Goal: Information Seeking & Learning: Learn about a topic

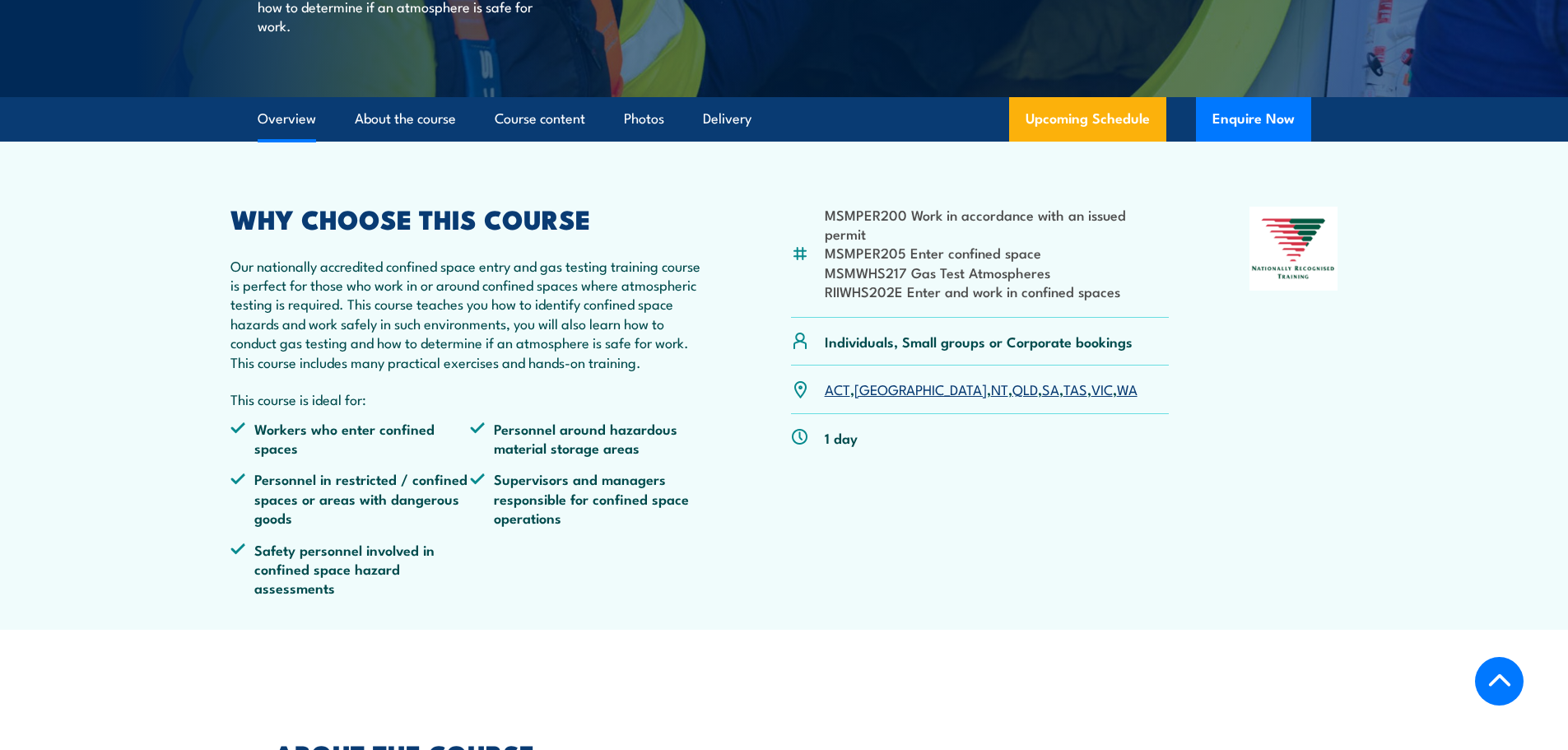
scroll to position [39, 0]
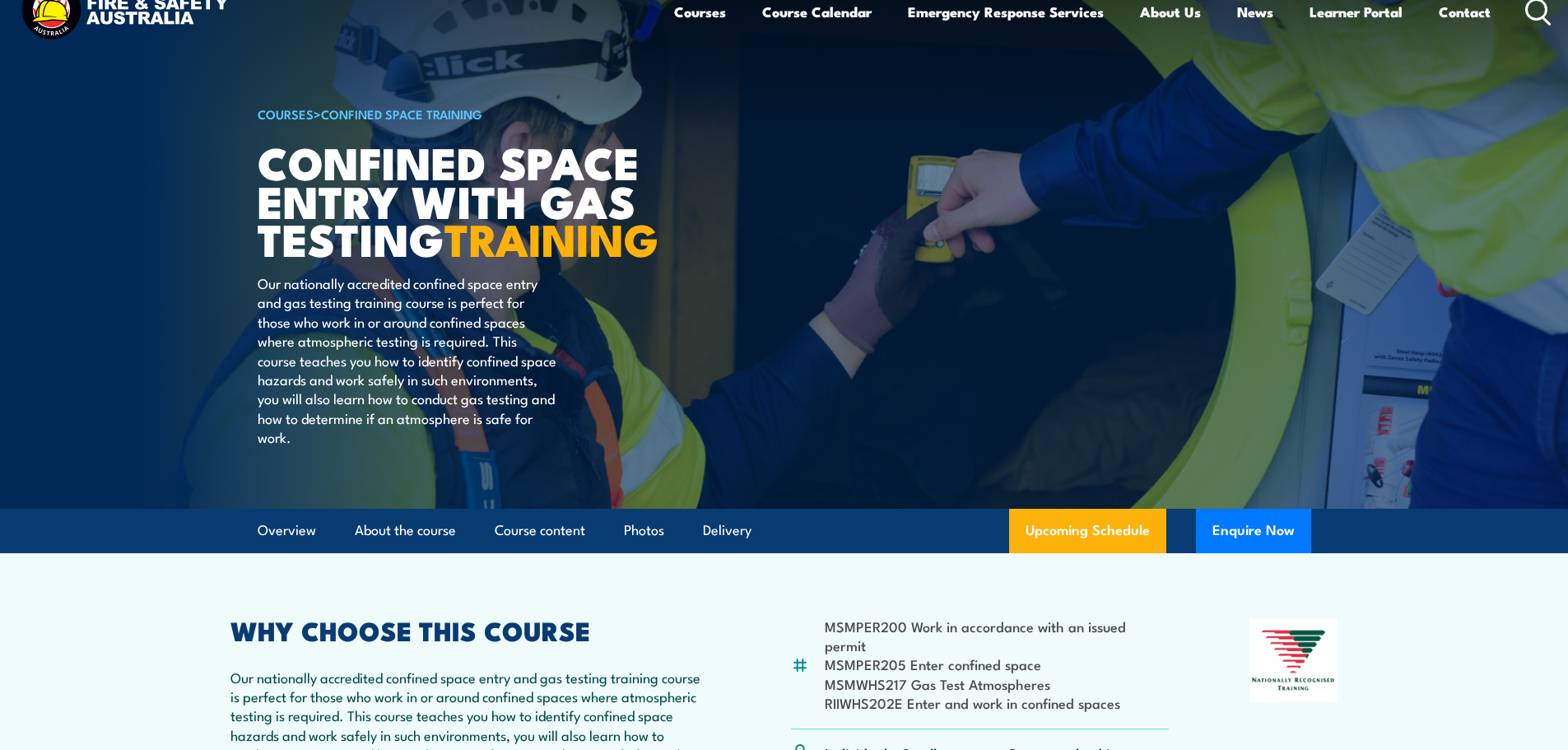
click at [184, 19] on img at bounding box center [124, 12] width 215 height 71
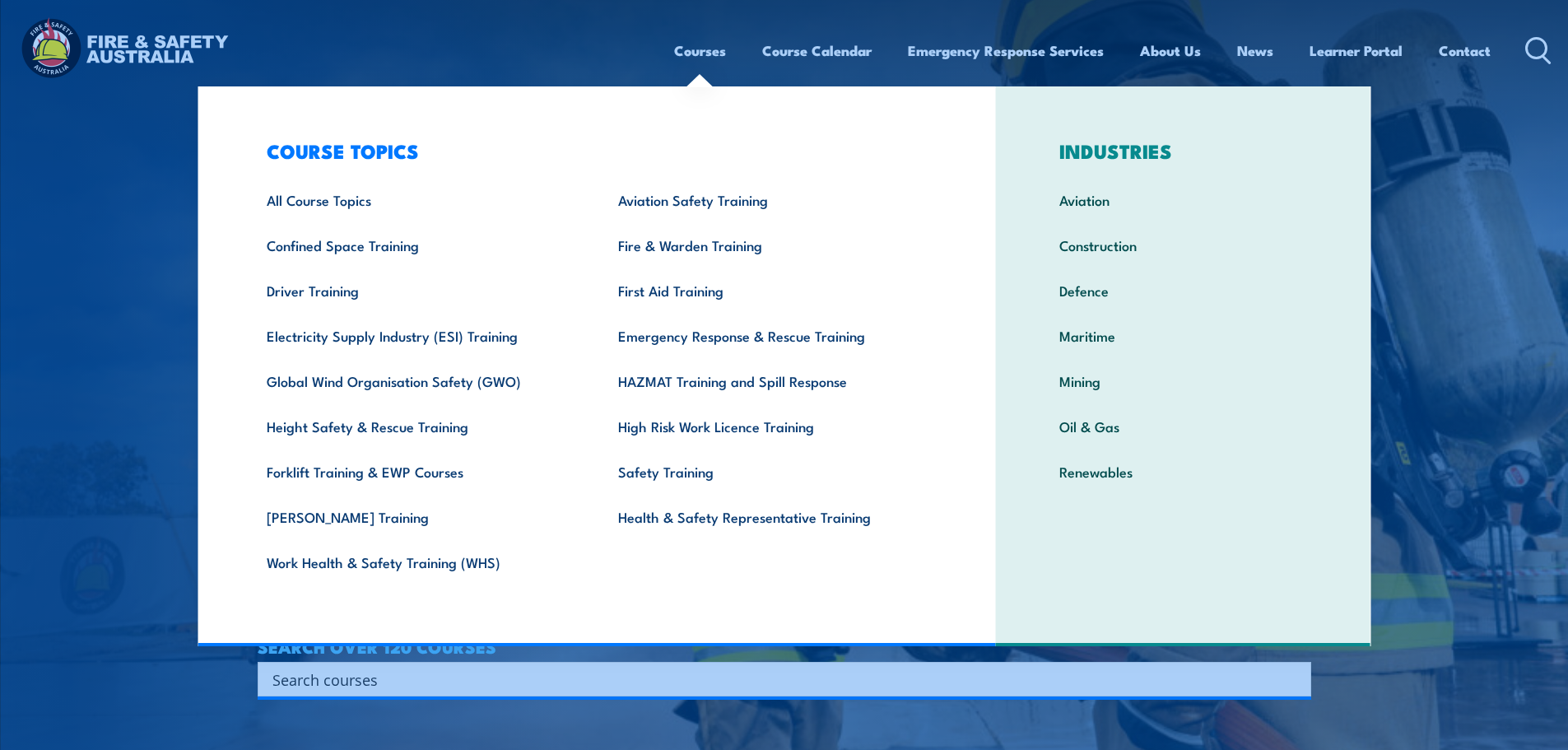
click at [701, 52] on link "Courses" at bounding box center [700, 51] width 52 height 44
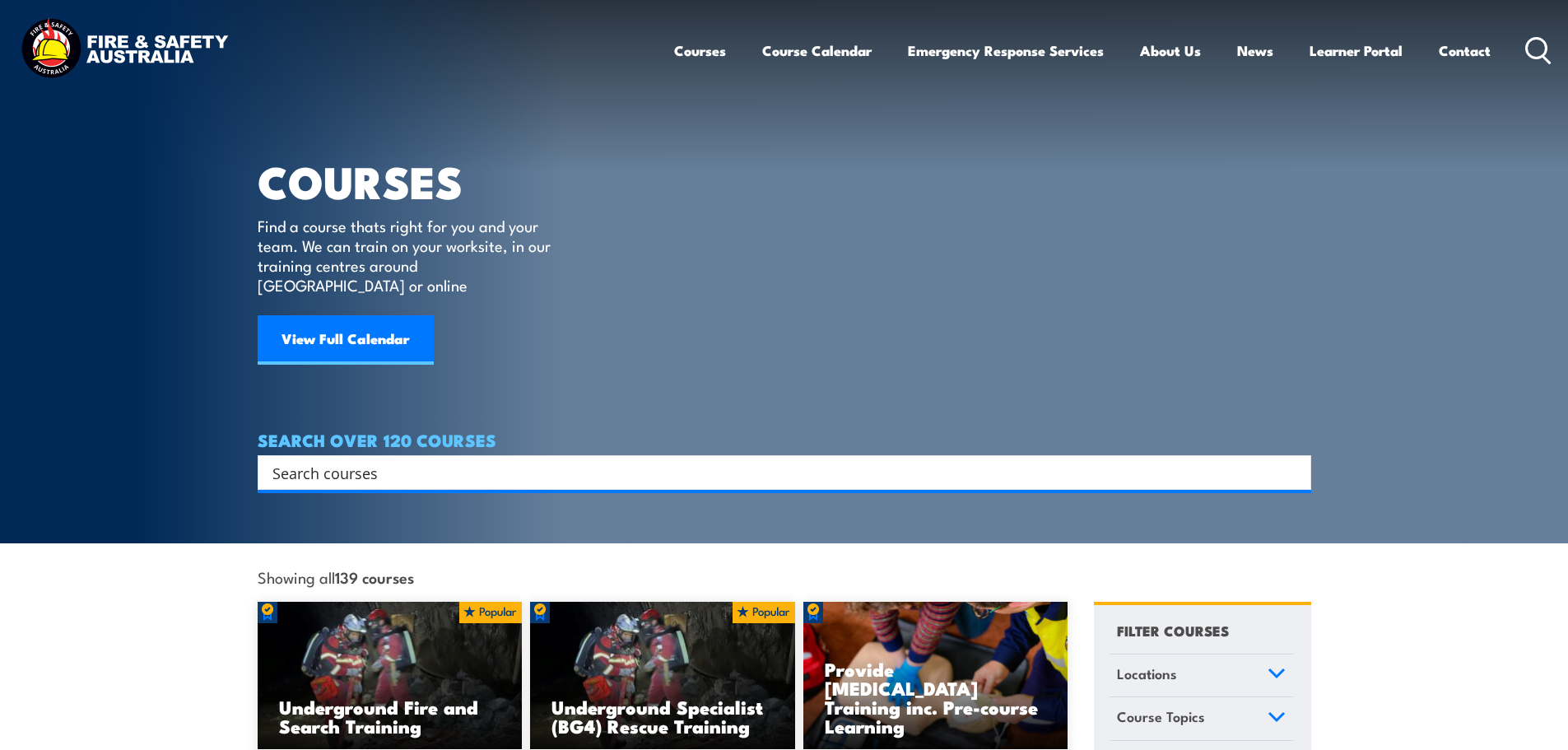
paste input "MSMPER202 Observe permit work"
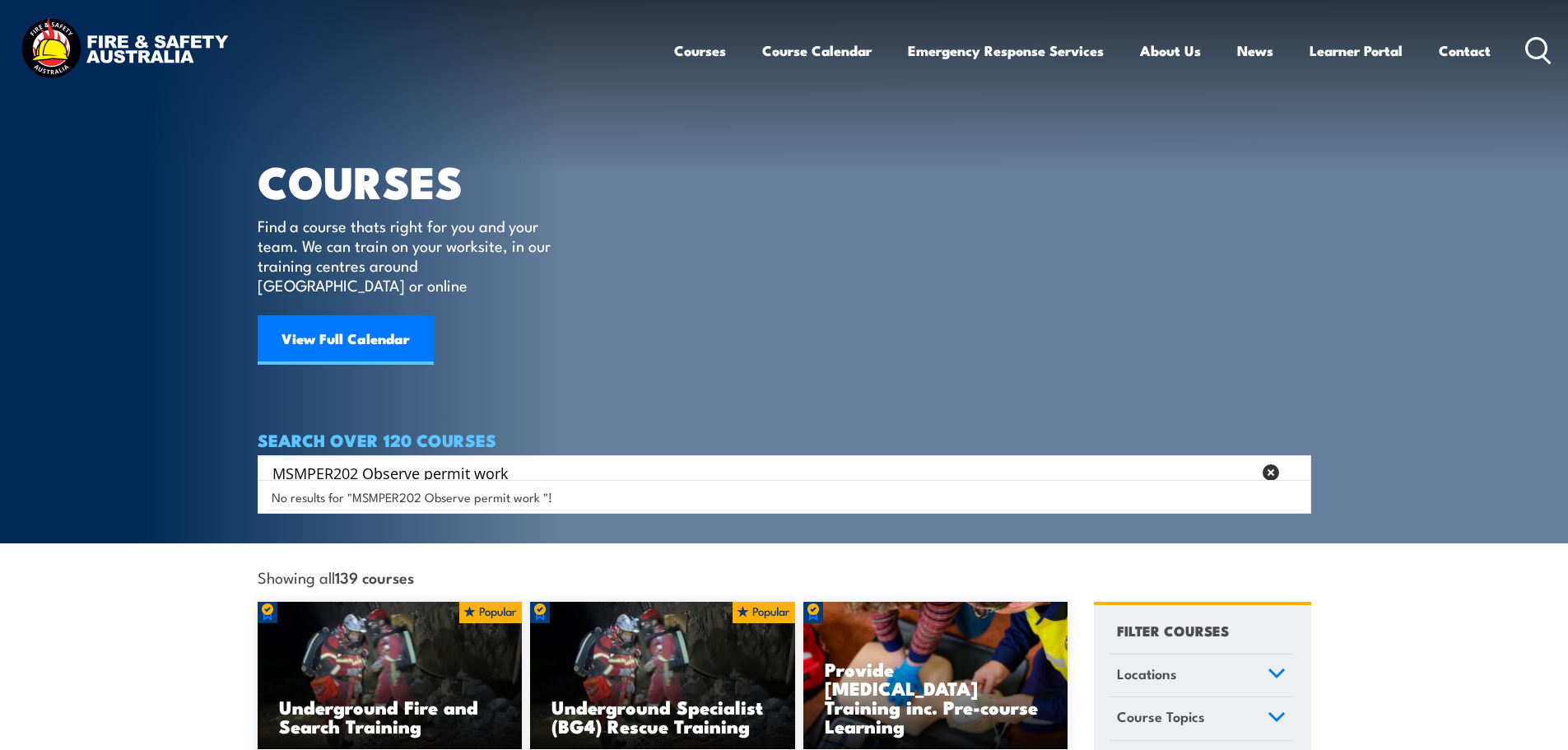
type input "MSMPER202 Observe permit work"
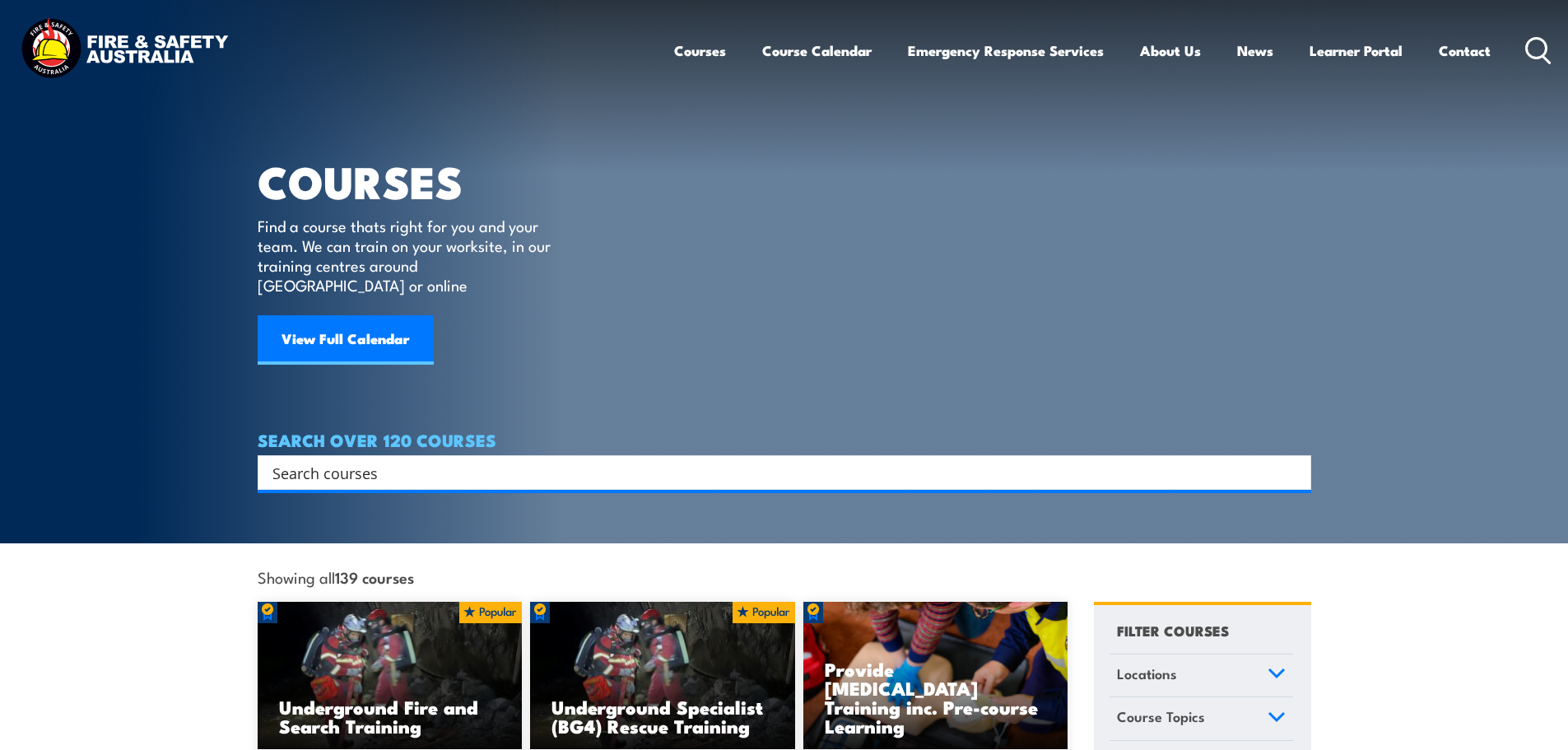
click at [367, 460] on input "Search input" at bounding box center [774, 472] width 1003 height 25
paste input "permit work"
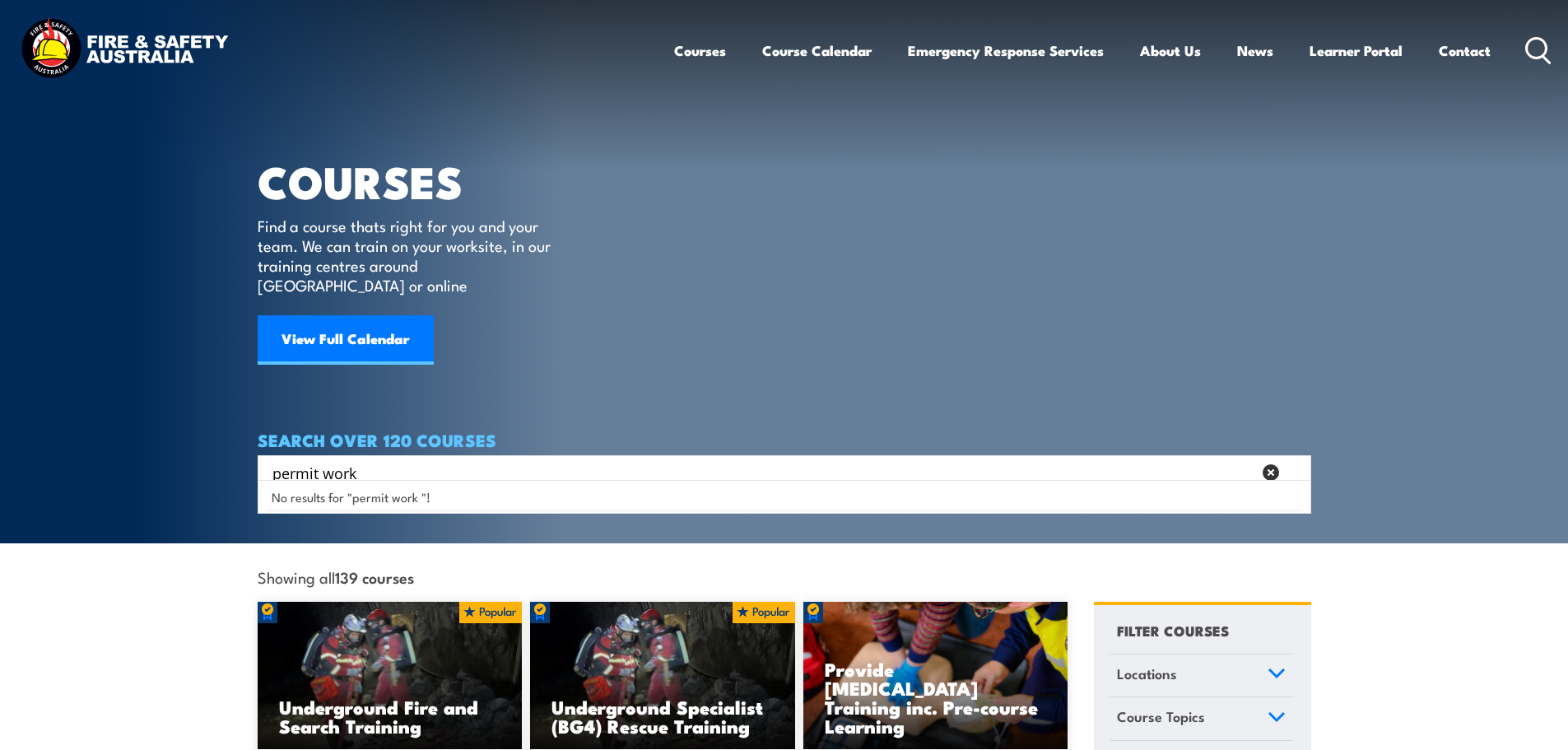
type input "permit work"
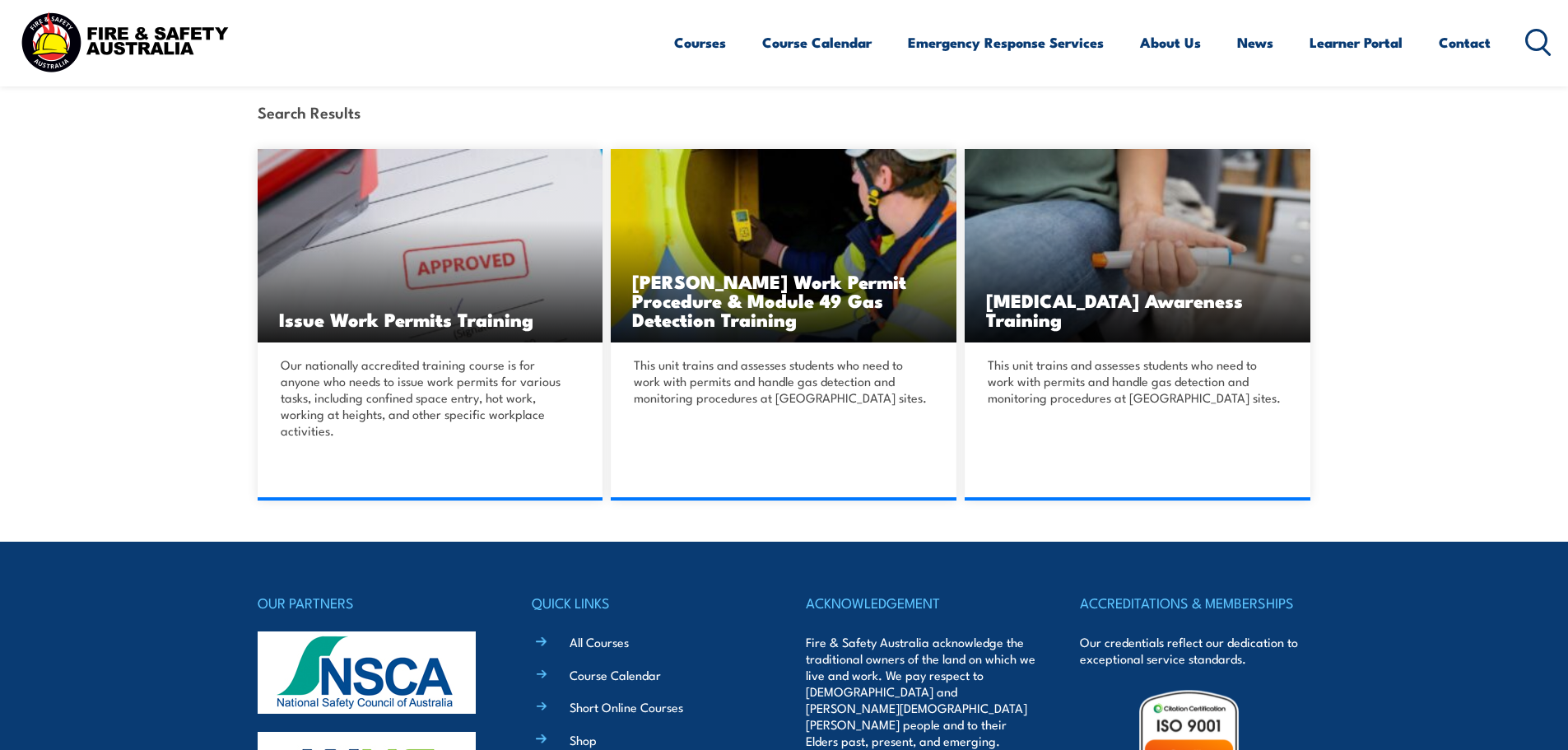
scroll to position [494, 0]
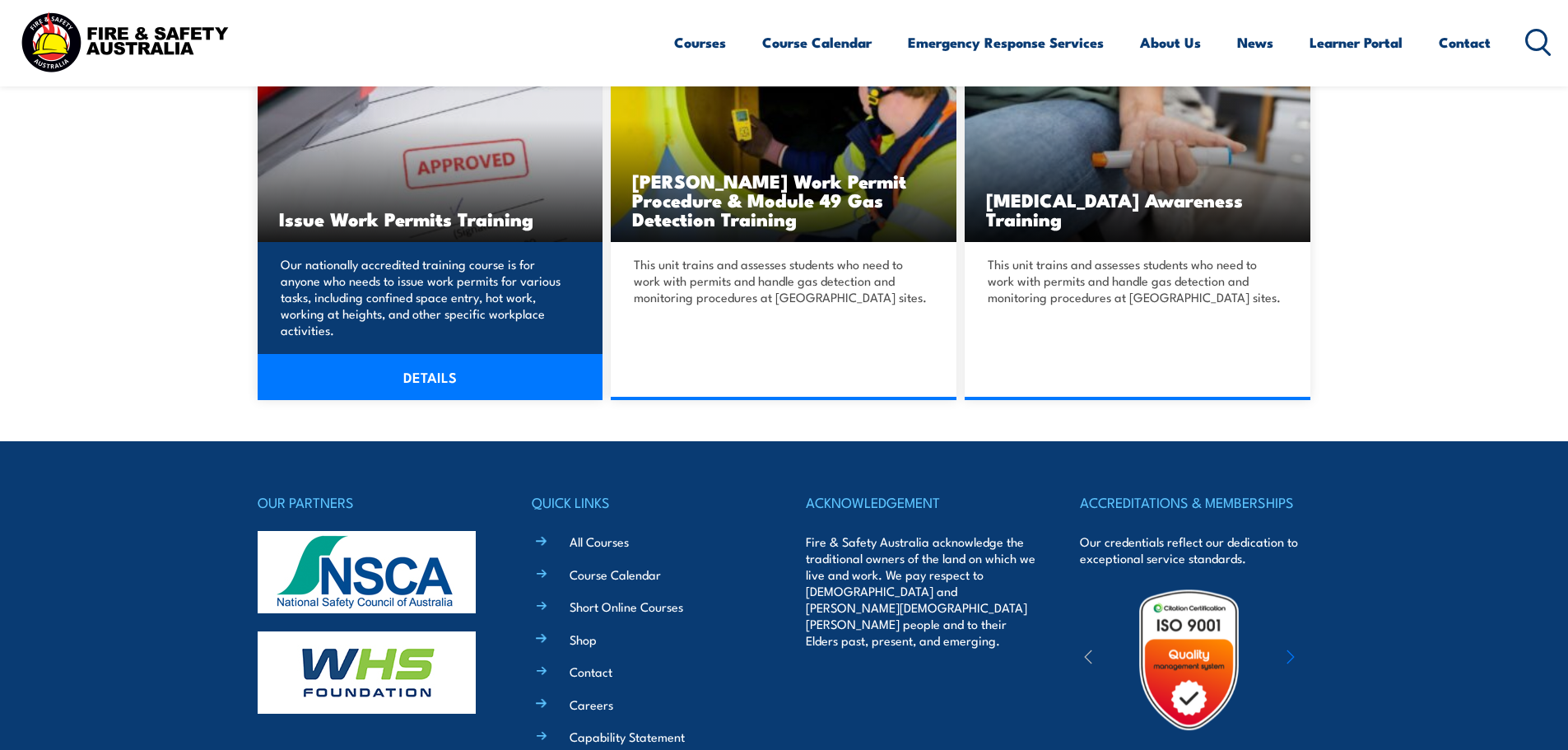
click at [437, 175] on img at bounding box center [430, 145] width 345 height 194
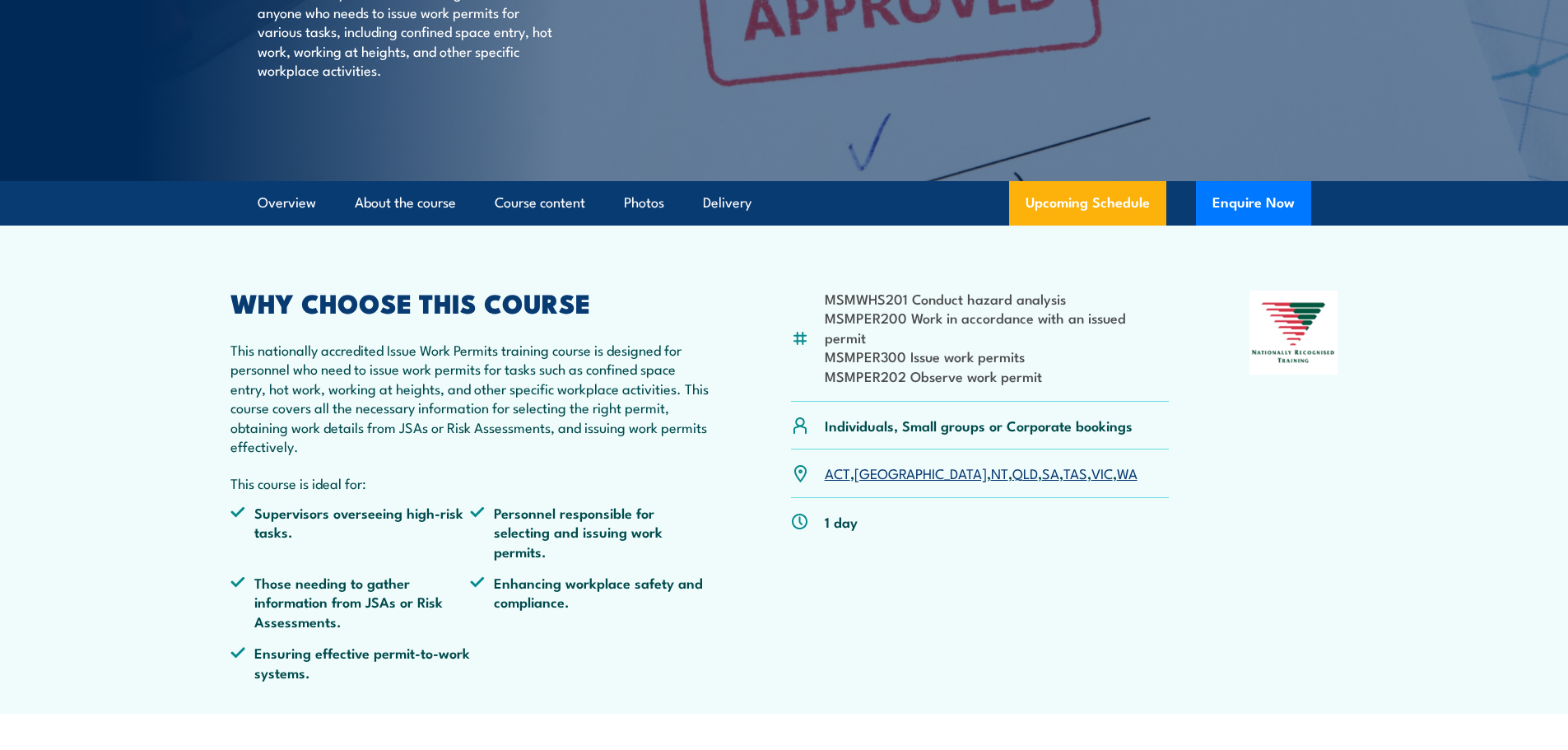
scroll to position [329, 0]
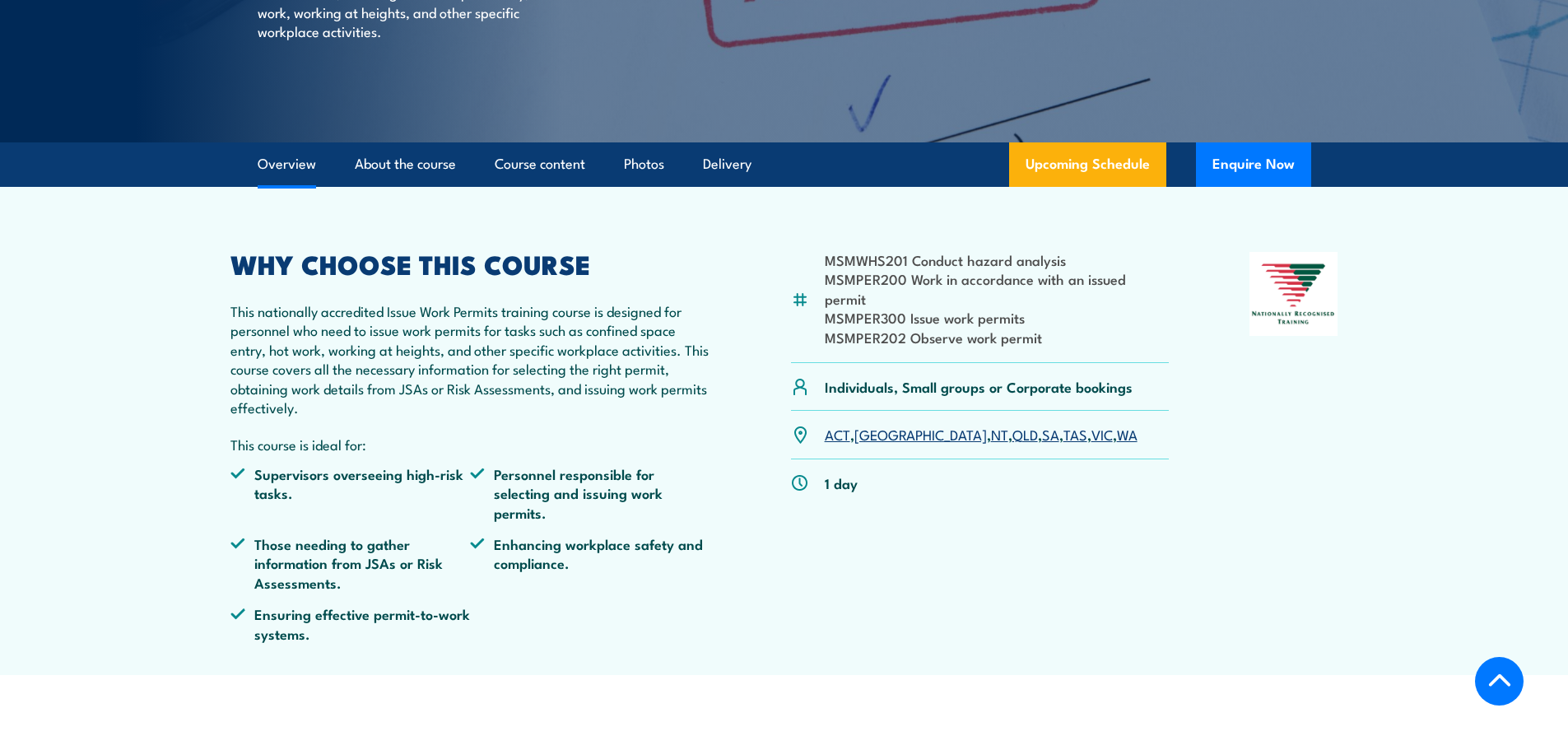
click at [1042, 424] on link "SA" at bounding box center [1050, 434] width 17 height 20
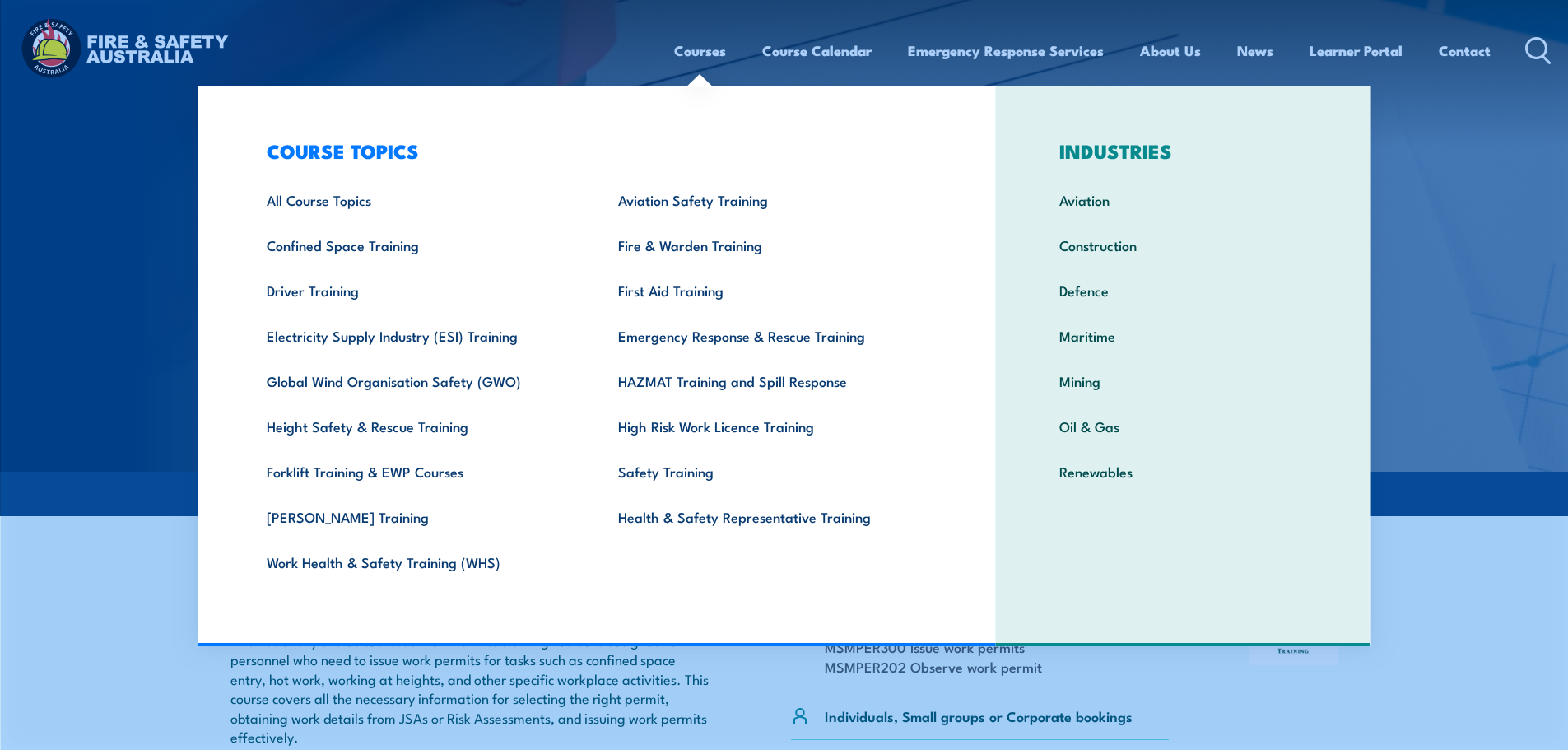
click at [707, 50] on link "Courses" at bounding box center [700, 51] width 52 height 44
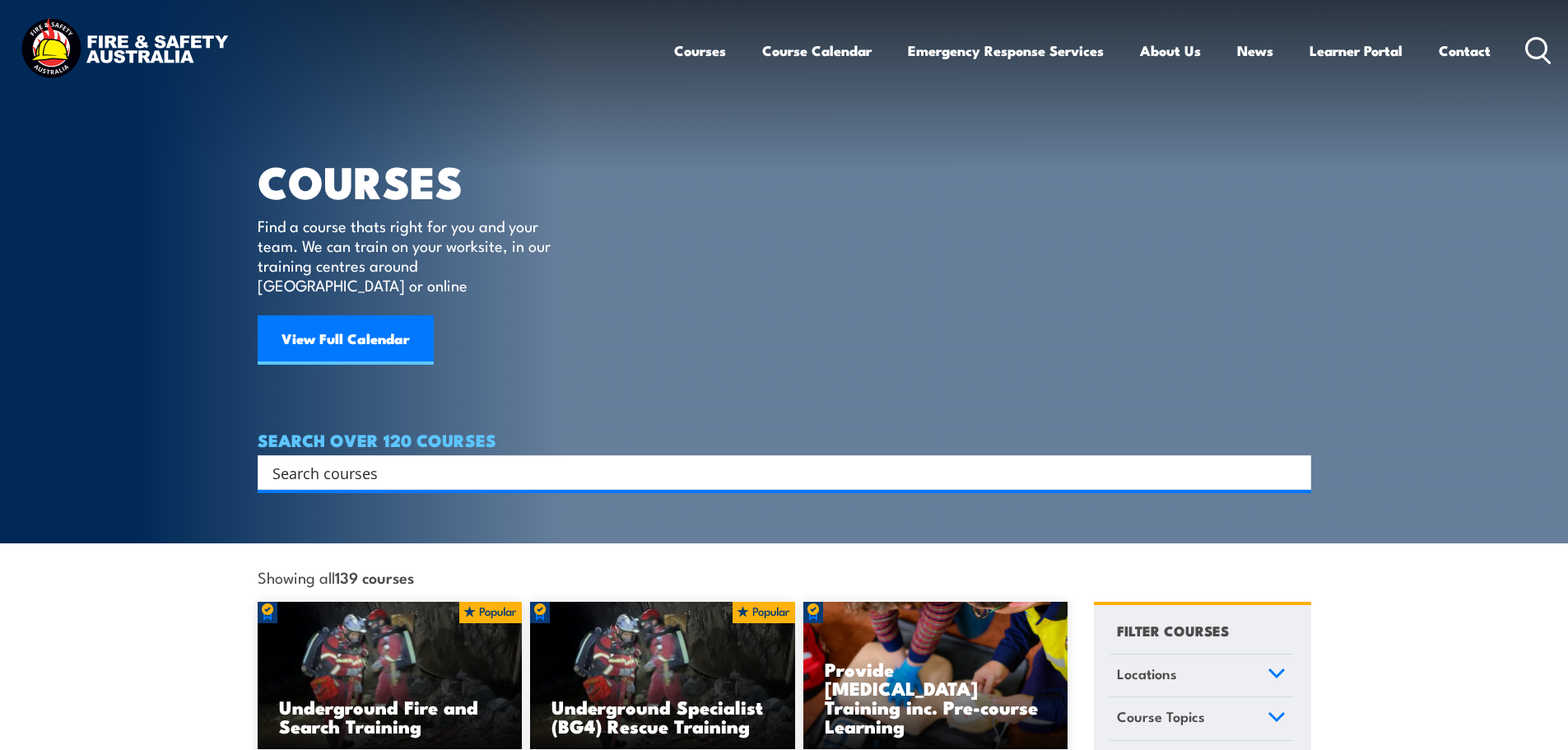
click at [404, 460] on input "Search input" at bounding box center [774, 472] width 1003 height 25
type input "heights"
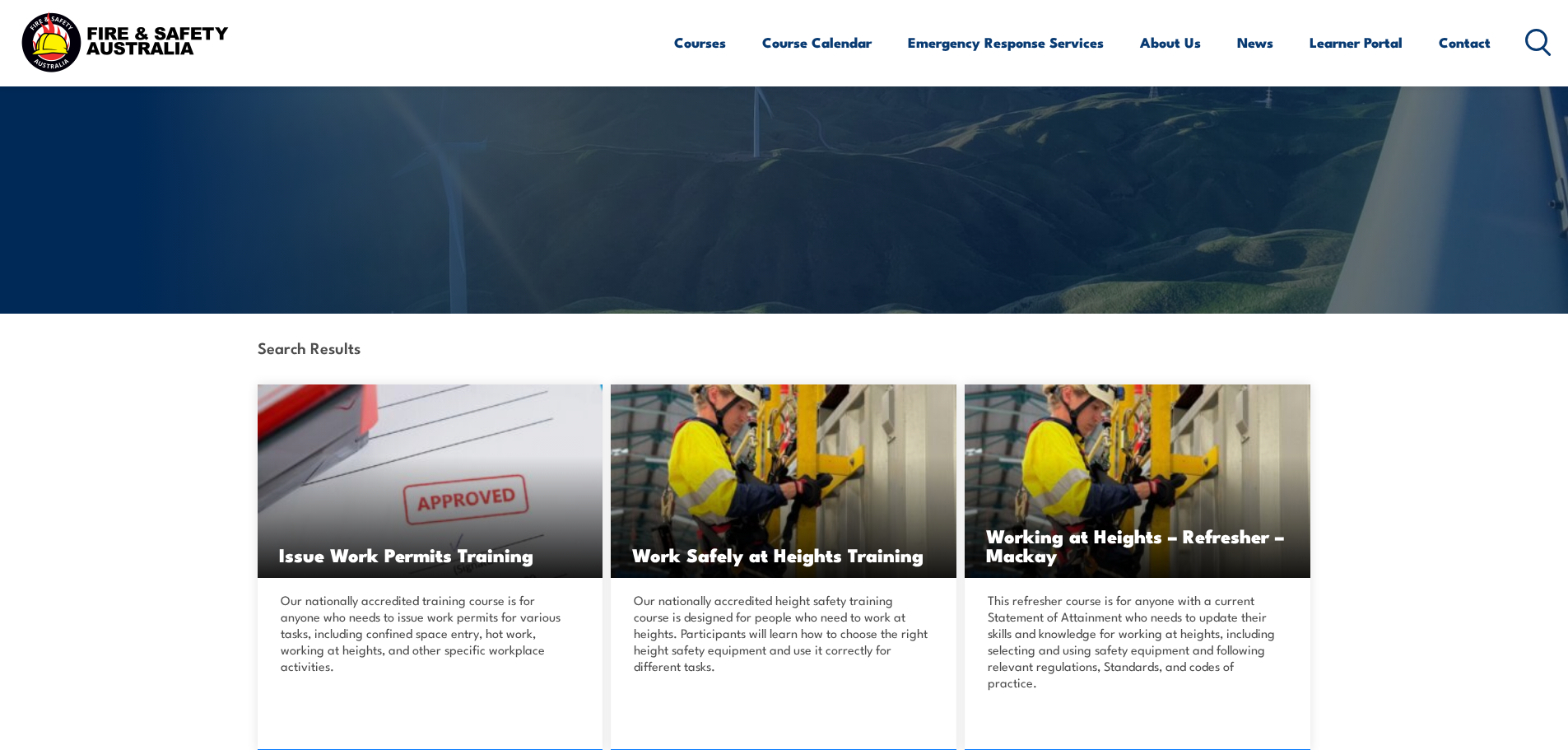
scroll to position [165, 0]
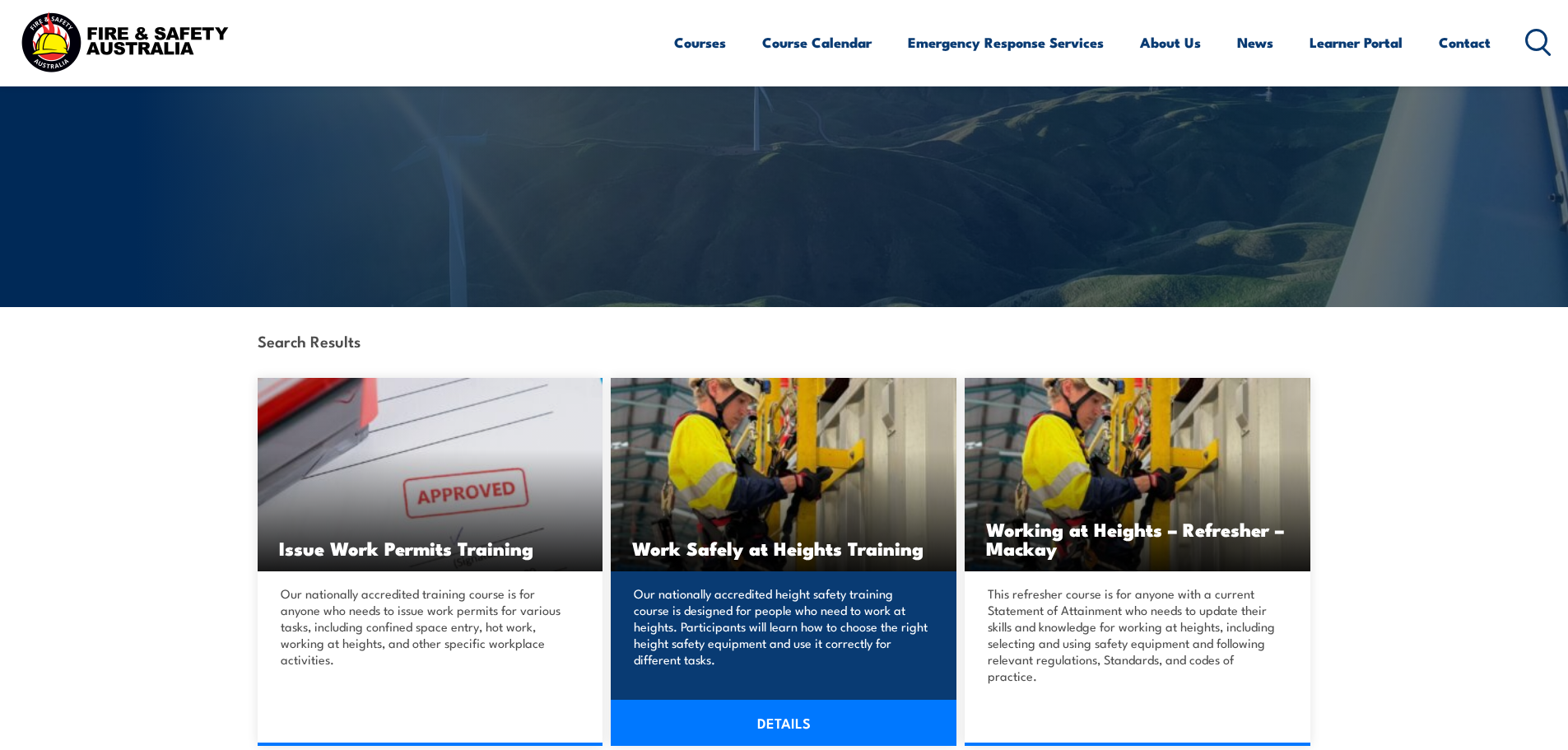
click at [749, 517] on img at bounding box center [784, 475] width 345 height 194
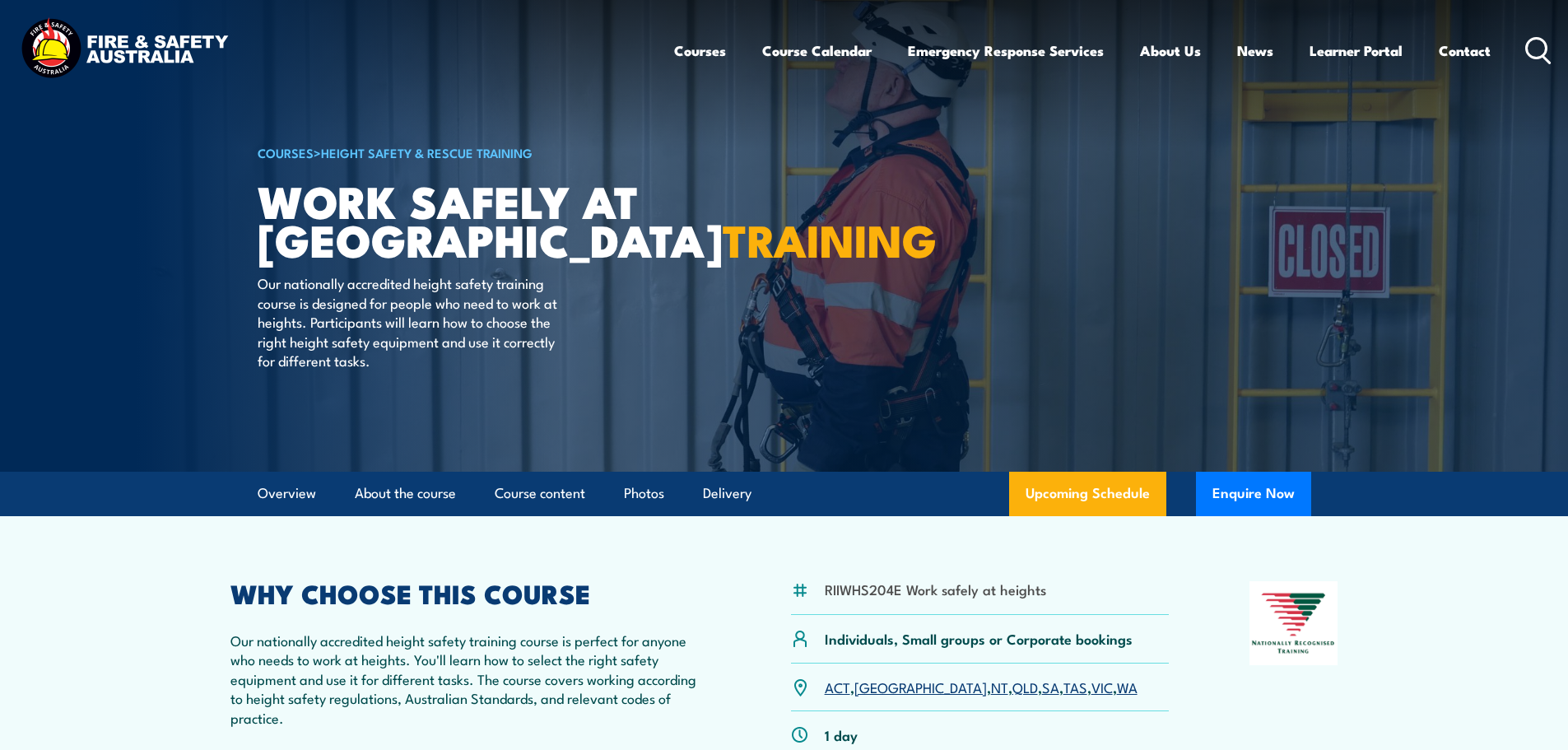
click at [1042, 689] on link "SA" at bounding box center [1050, 686] width 17 height 20
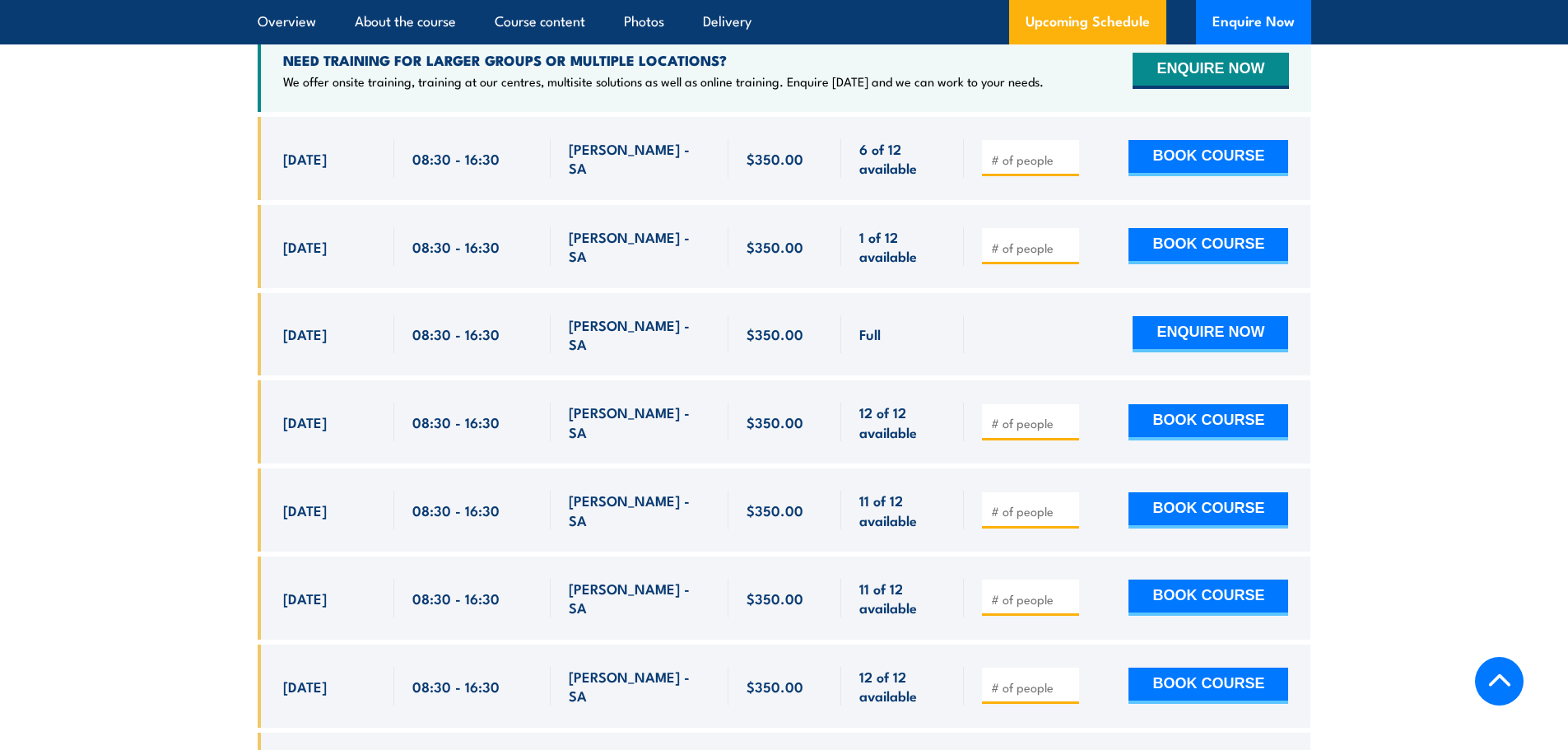
scroll to position [2784, 0]
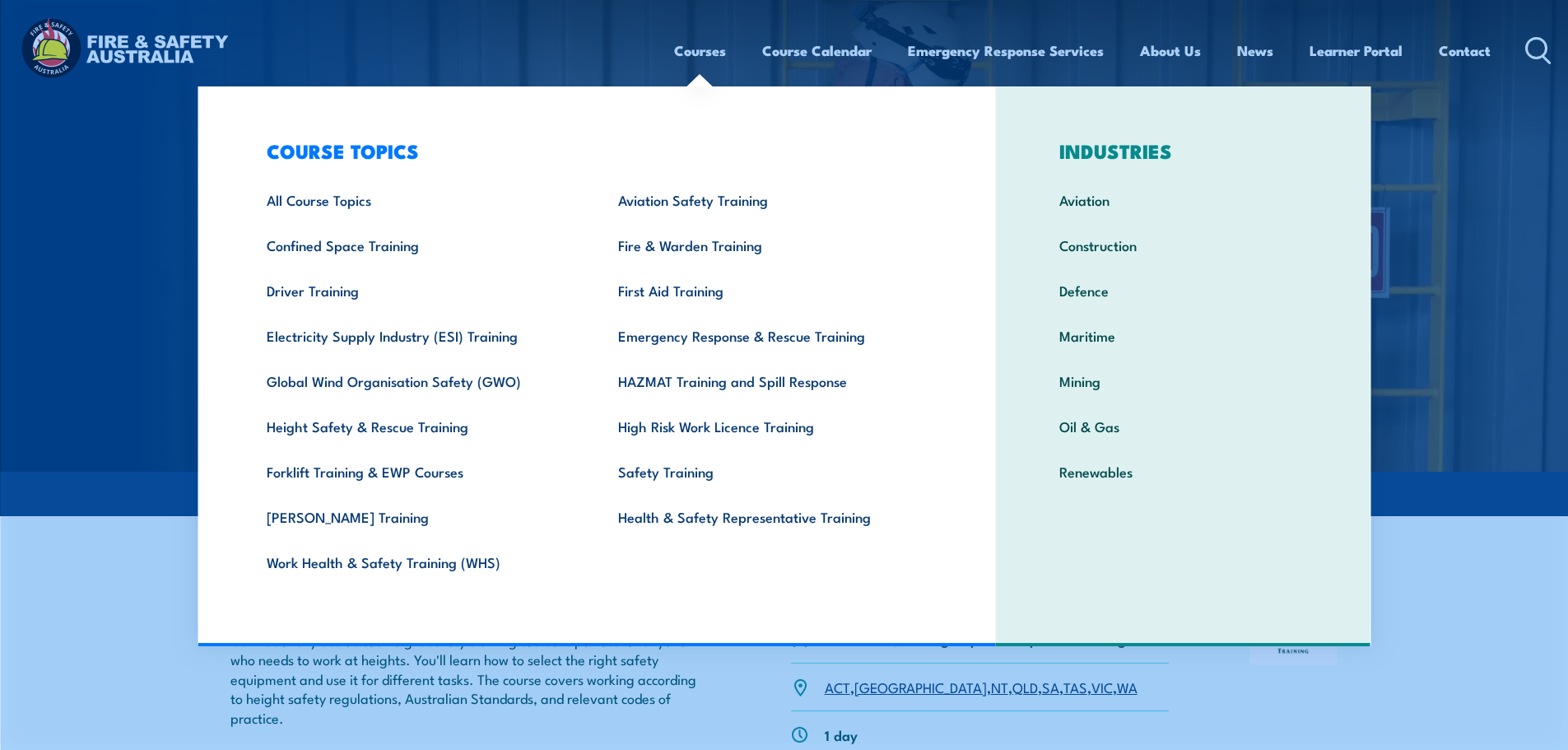
click at [714, 55] on link "Courses" at bounding box center [700, 51] width 52 height 44
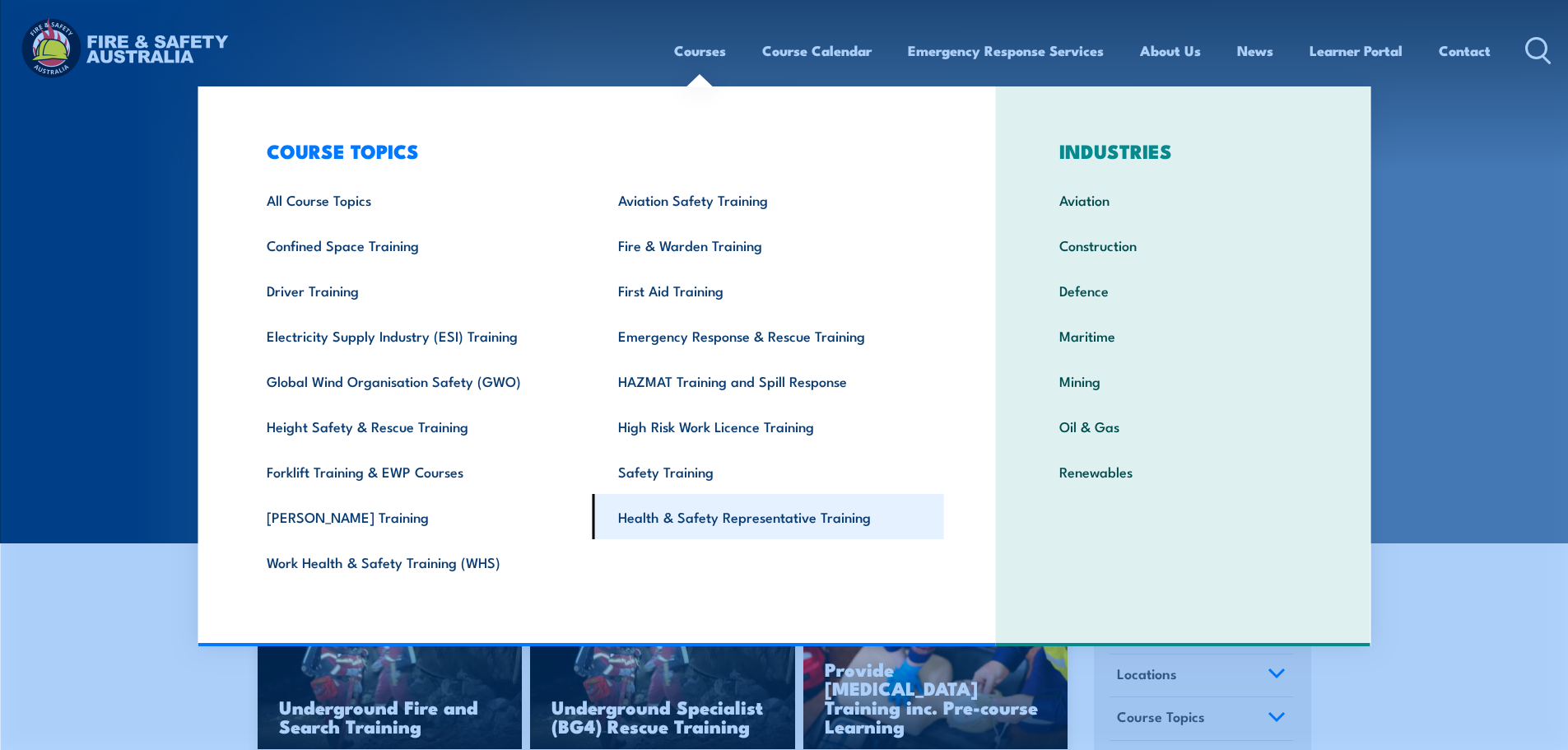
click at [798, 514] on link "Health & Safety Representative Training" at bounding box center [768, 516] width 352 height 45
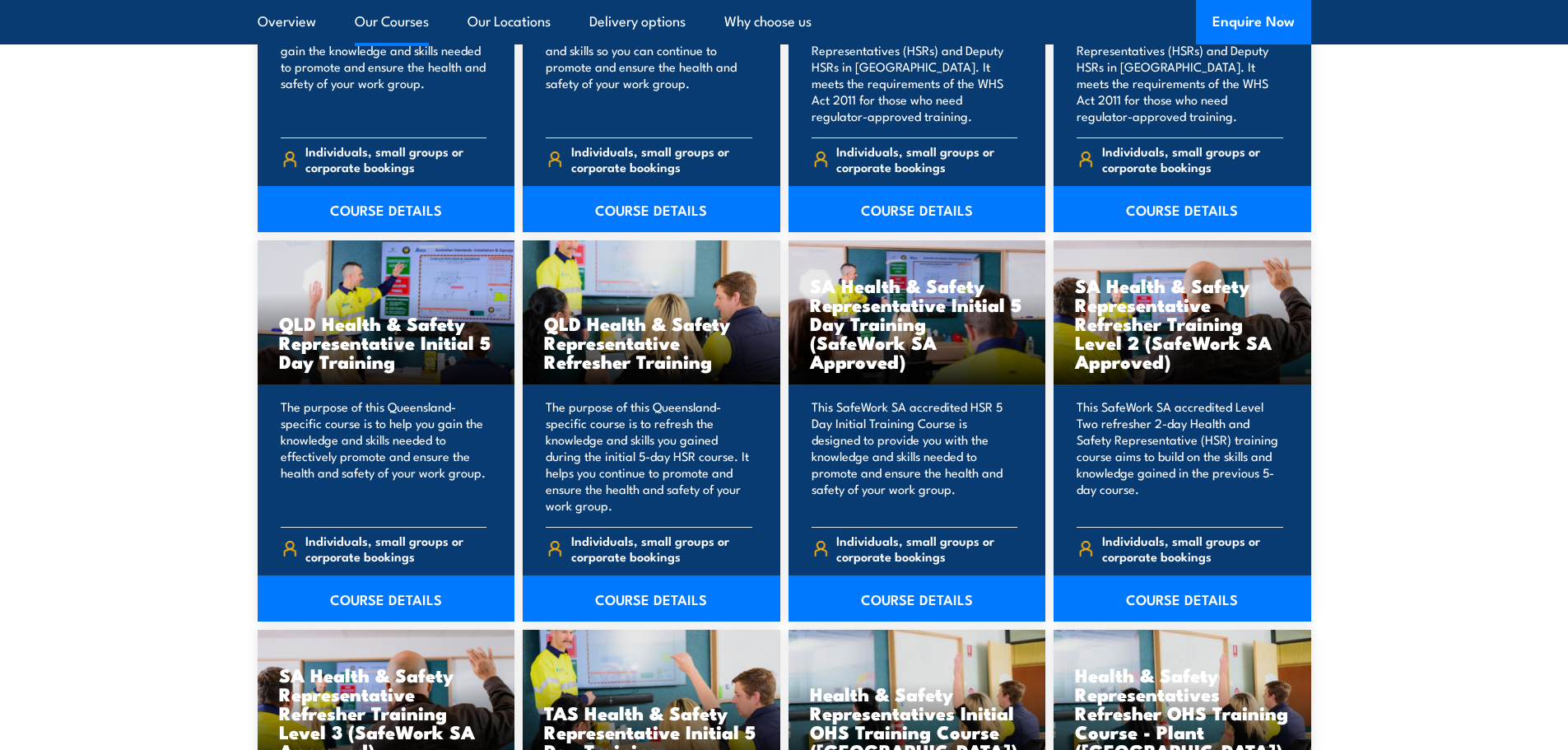
scroll to position [1975, 0]
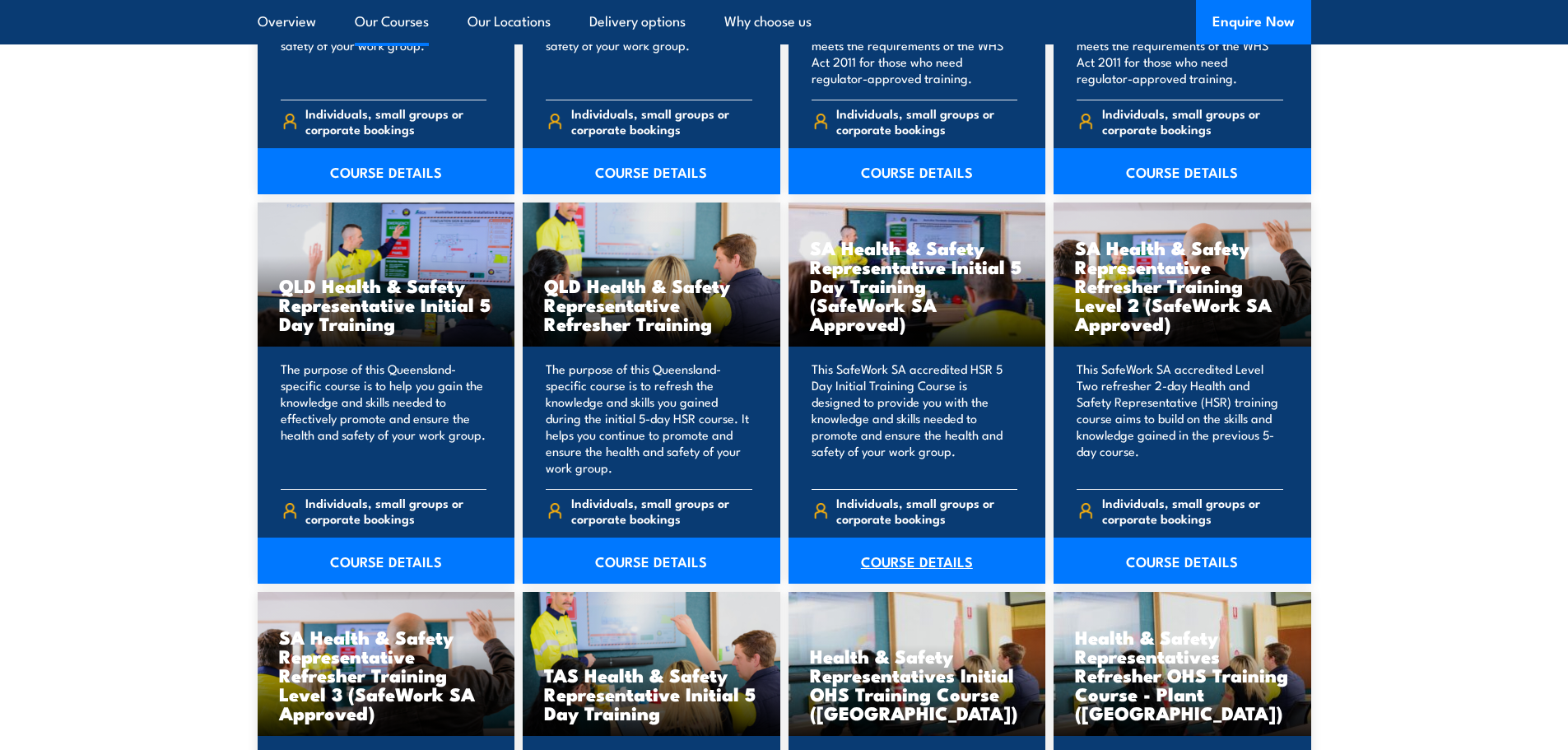
click at [914, 566] on link "COURSE DETAILS" at bounding box center [916, 560] width 257 height 46
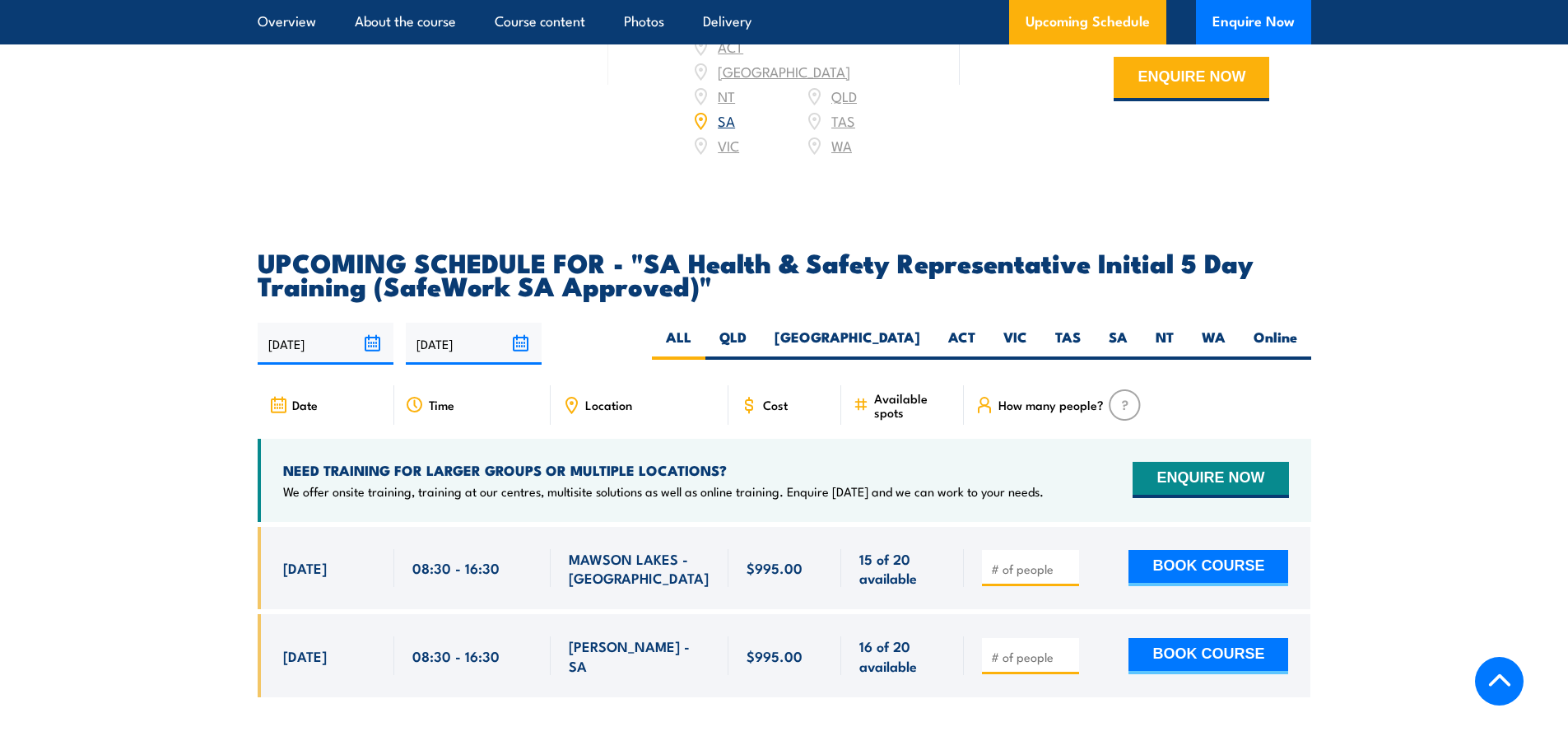
scroll to position [2634, 0]
